Goal: Task Accomplishment & Management: Complete application form

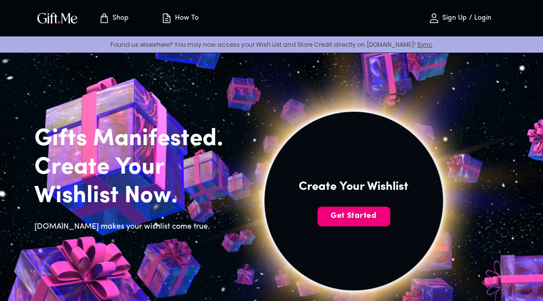
click at [350, 222] on button "Get Started" at bounding box center [354, 216] width 73 height 20
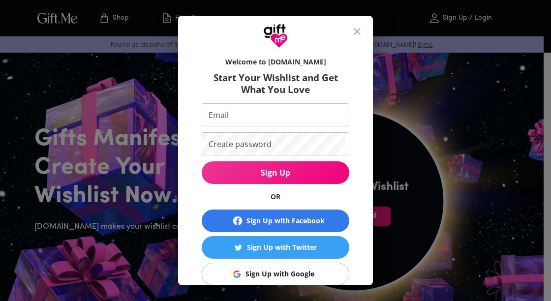
click at [286, 115] on input "Email" at bounding box center [274, 114] width 144 height 23
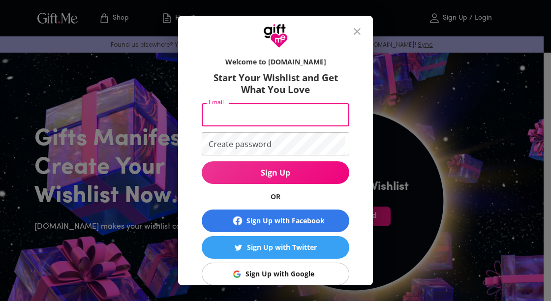
type input "[PERSON_NAME][EMAIL_ADDRESS][DOMAIN_NAME]"
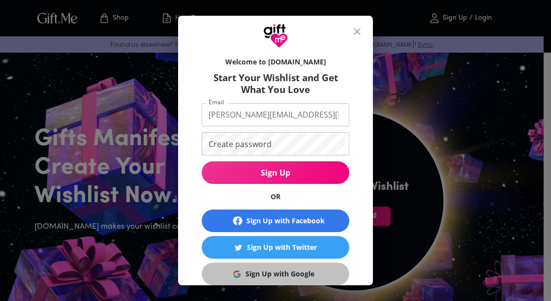
click at [296, 274] on div "Sign Up with Google" at bounding box center [279, 273] width 69 height 11
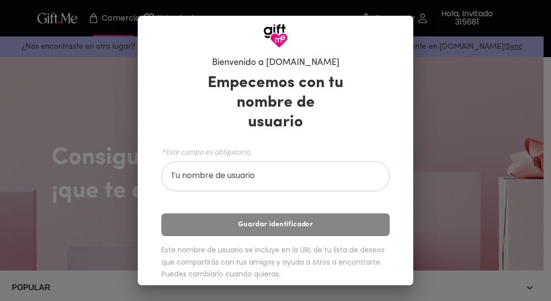
click at [288, 147] on div "*Este campo es obligatorio. Tu nombre de usuario Tu nombre de usuario" at bounding box center [275, 168] width 228 height 47
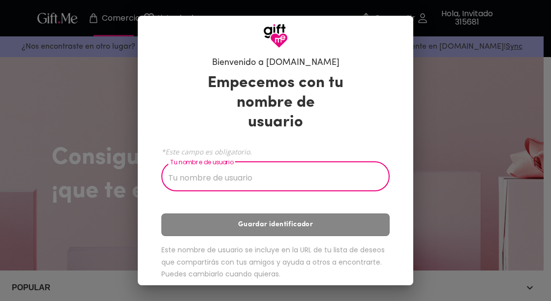
click at [296, 166] on input "Tu nombre de usuario" at bounding box center [269, 178] width 217 height 28
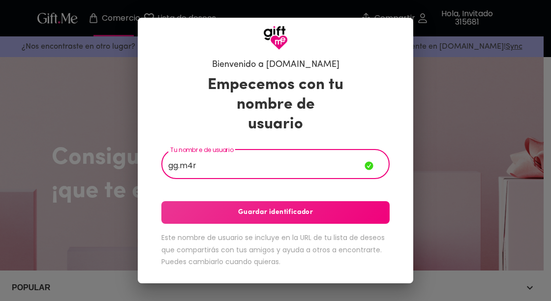
type input "gg.m4r"
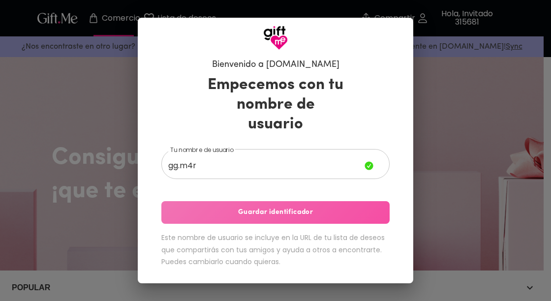
click at [320, 207] on span "Guardar identificador" at bounding box center [275, 212] width 228 height 11
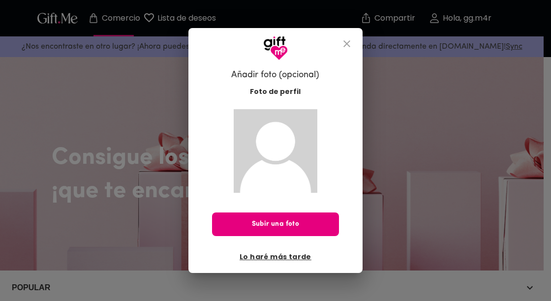
click at [275, 154] on img at bounding box center [276, 151] width 84 height 84
click at [293, 251] on font "Lo haré más tarde" at bounding box center [275, 256] width 72 height 11
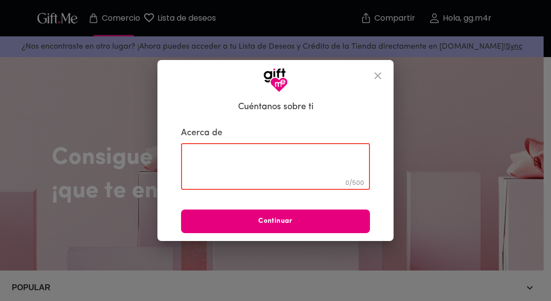
click at [306, 160] on textarea at bounding box center [275, 166] width 175 height 28
type textarea "mari"
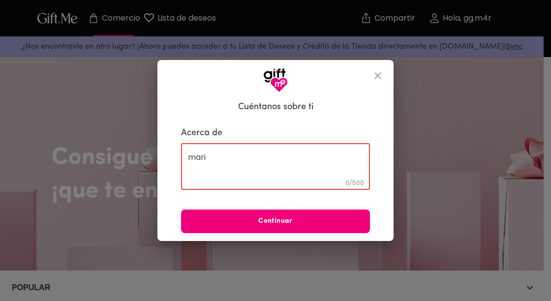
click at [308, 230] on button "Continuar" at bounding box center [275, 221] width 189 height 24
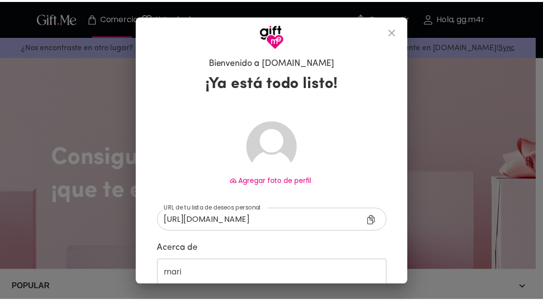
scroll to position [72, 0]
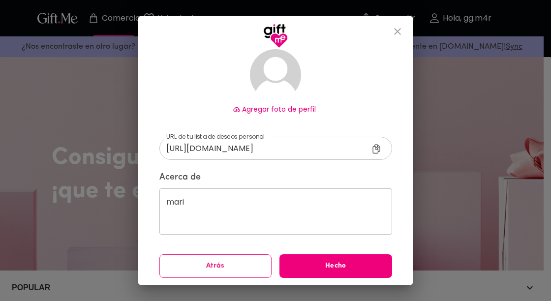
click at [340, 262] on font "Hecho" at bounding box center [335, 265] width 21 height 7
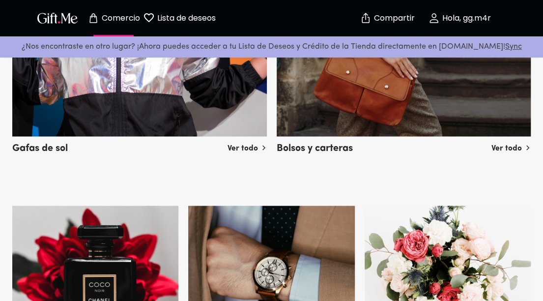
scroll to position [745, 0]
